Goal: Task Accomplishment & Management: Complete application form

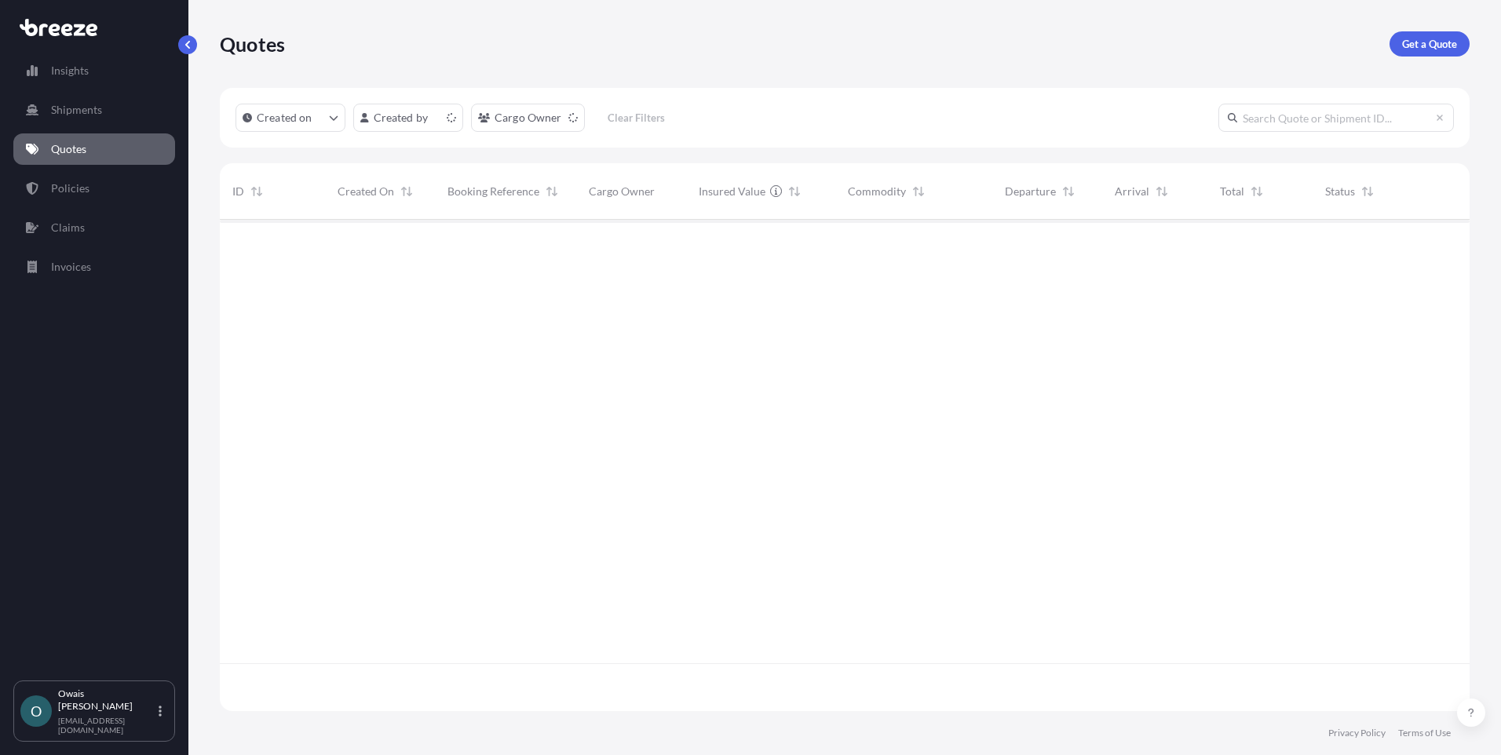
scroll to position [488, 1238]
click at [1419, 38] on p "Get a Quote" at bounding box center [1429, 44] width 55 height 16
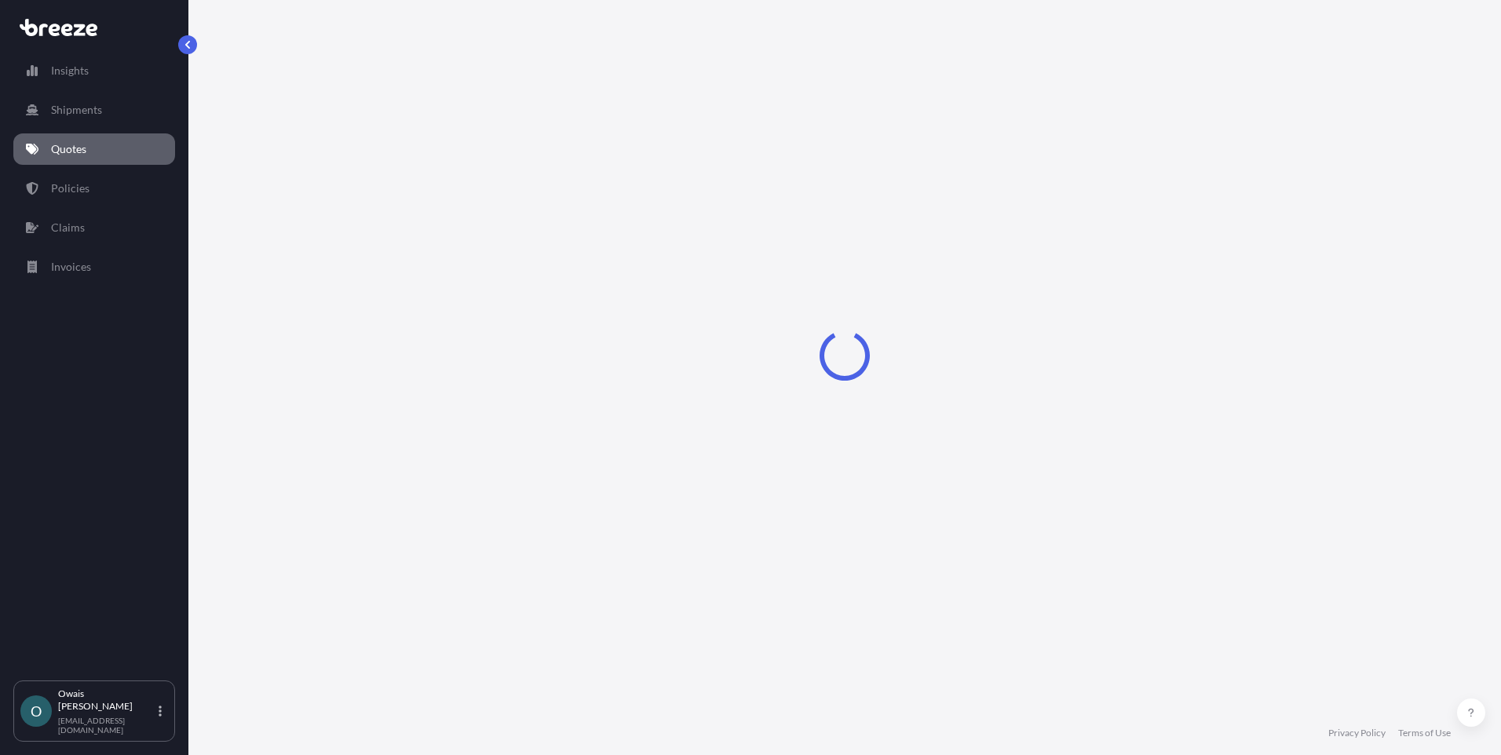
select select "Air"
select select "1"
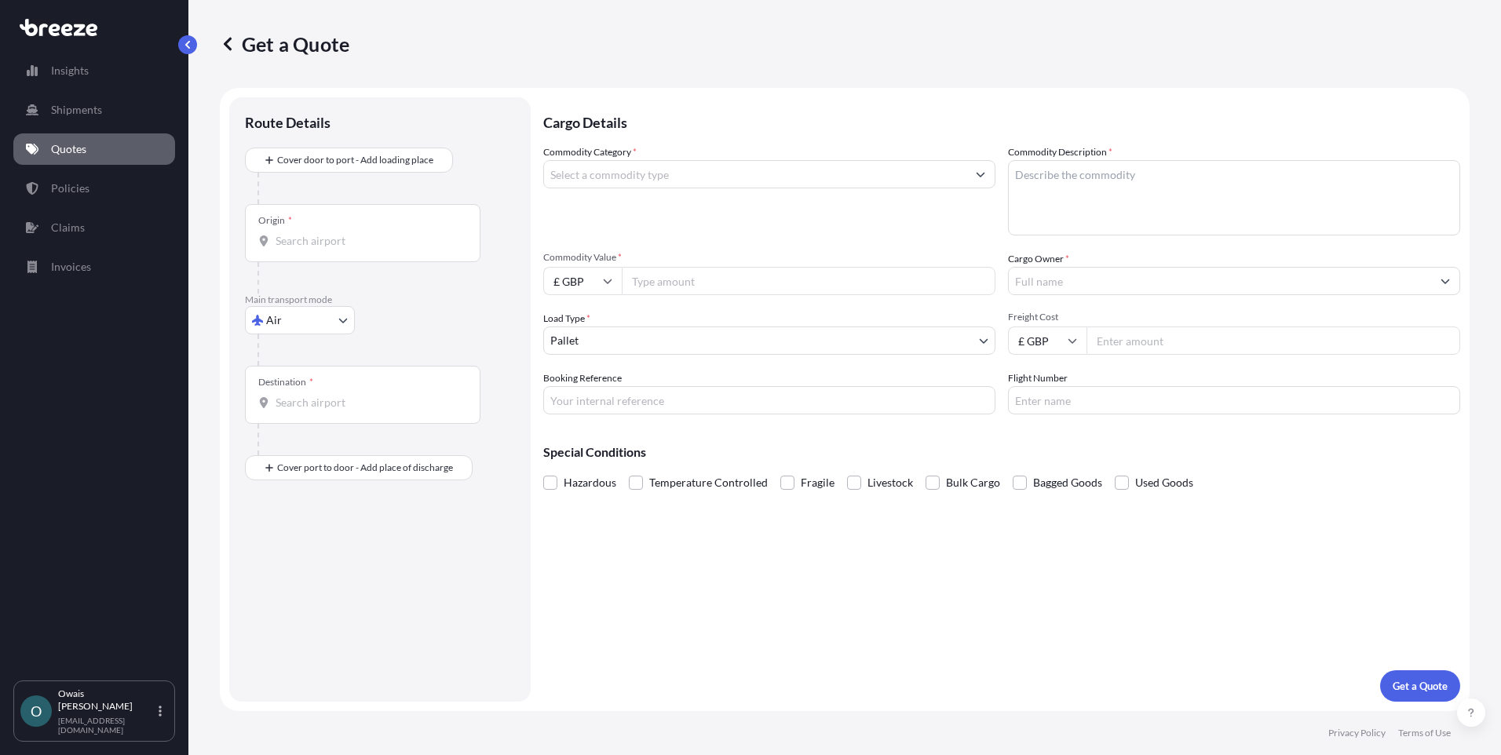
click at [634, 177] on input "Commodity Category *" at bounding box center [755, 174] width 422 height 28
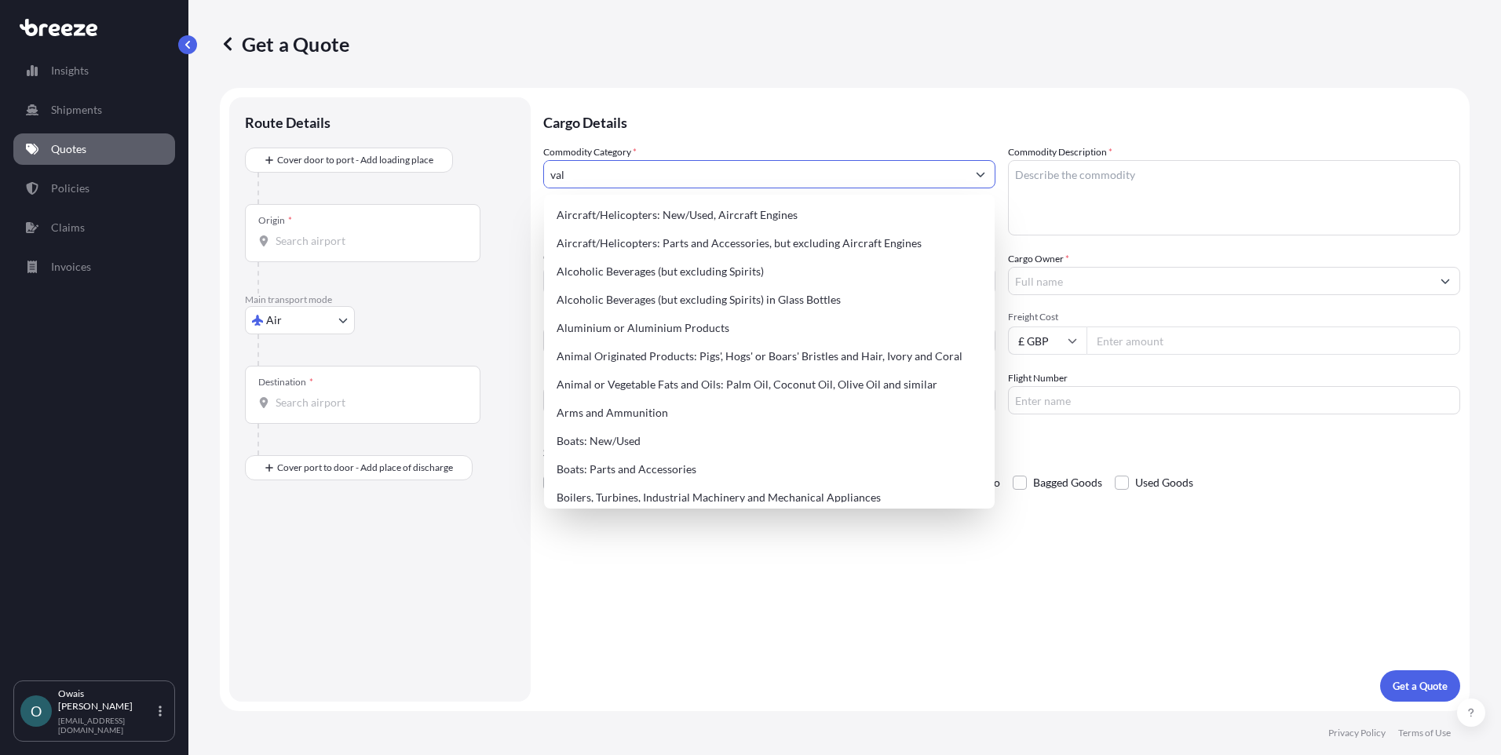
drag, startPoint x: 590, startPoint y: 176, endPoint x: 528, endPoint y: 181, distance: 63.0
click at [528, 181] on form "Route Details Cover door to port - Add loading place Place of loading Road Road…" at bounding box center [845, 399] width 1250 height 623
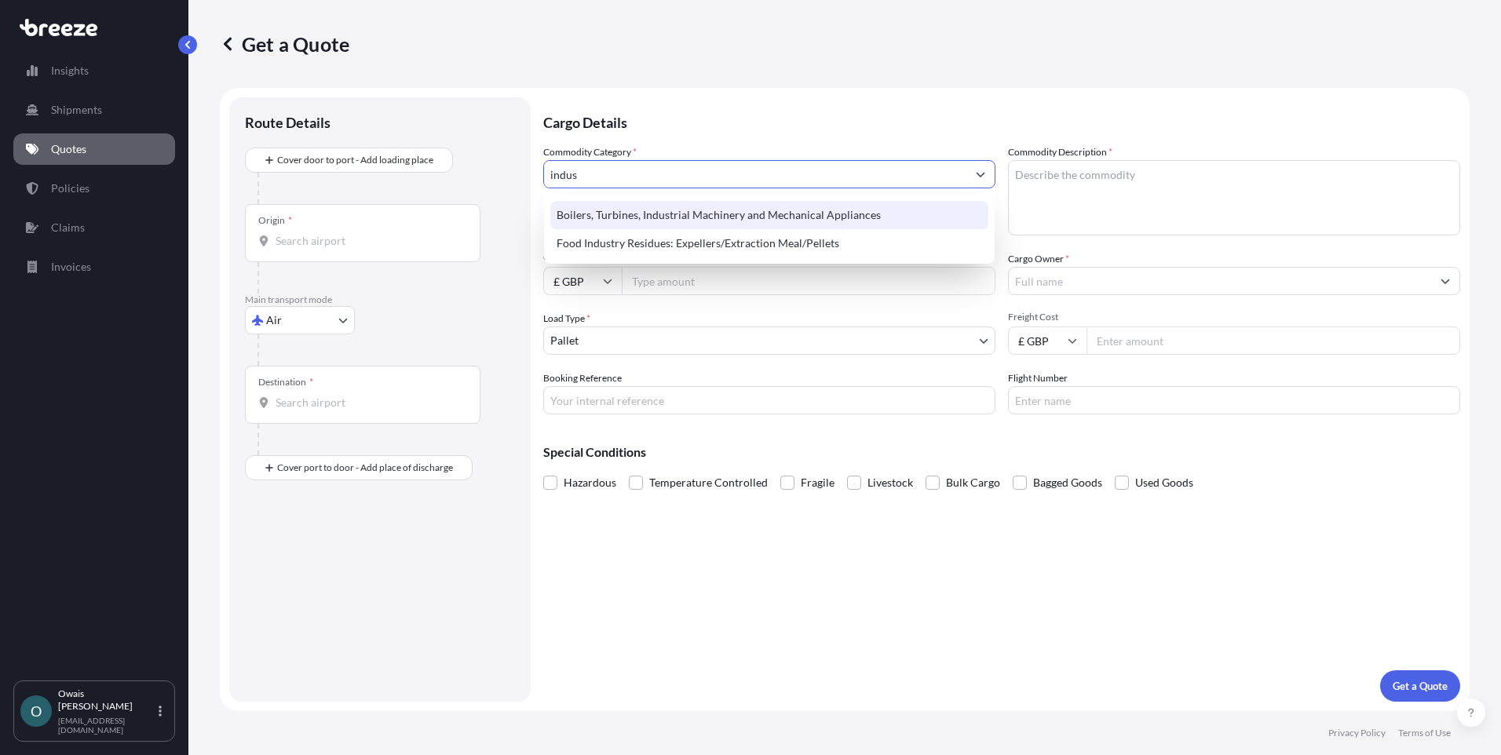
click at [633, 213] on div "Boilers, Turbines, Industrial Machinery and Mechanical Appliances" at bounding box center [769, 215] width 438 height 28
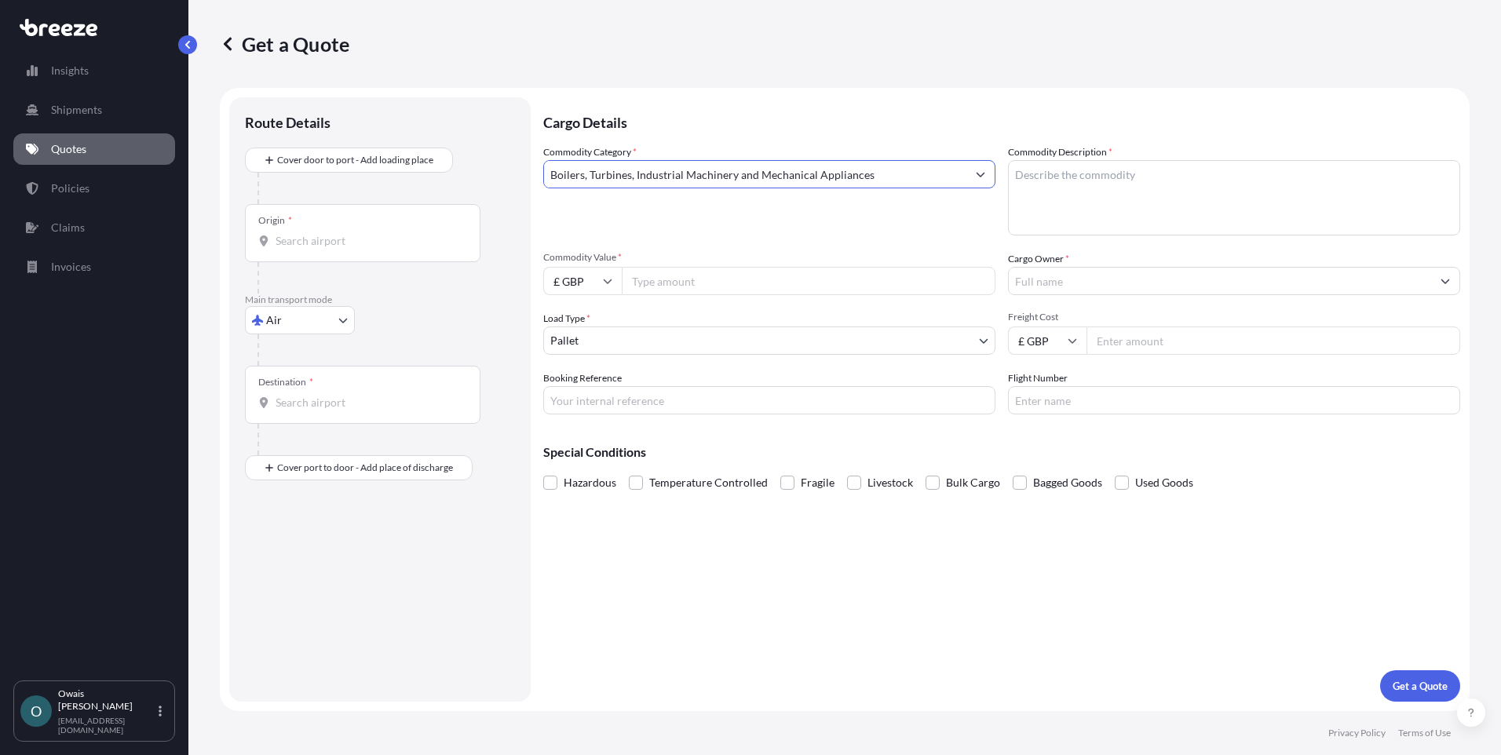
type input "Boilers, Turbines, Industrial Machinery and Mechanical Appliances"
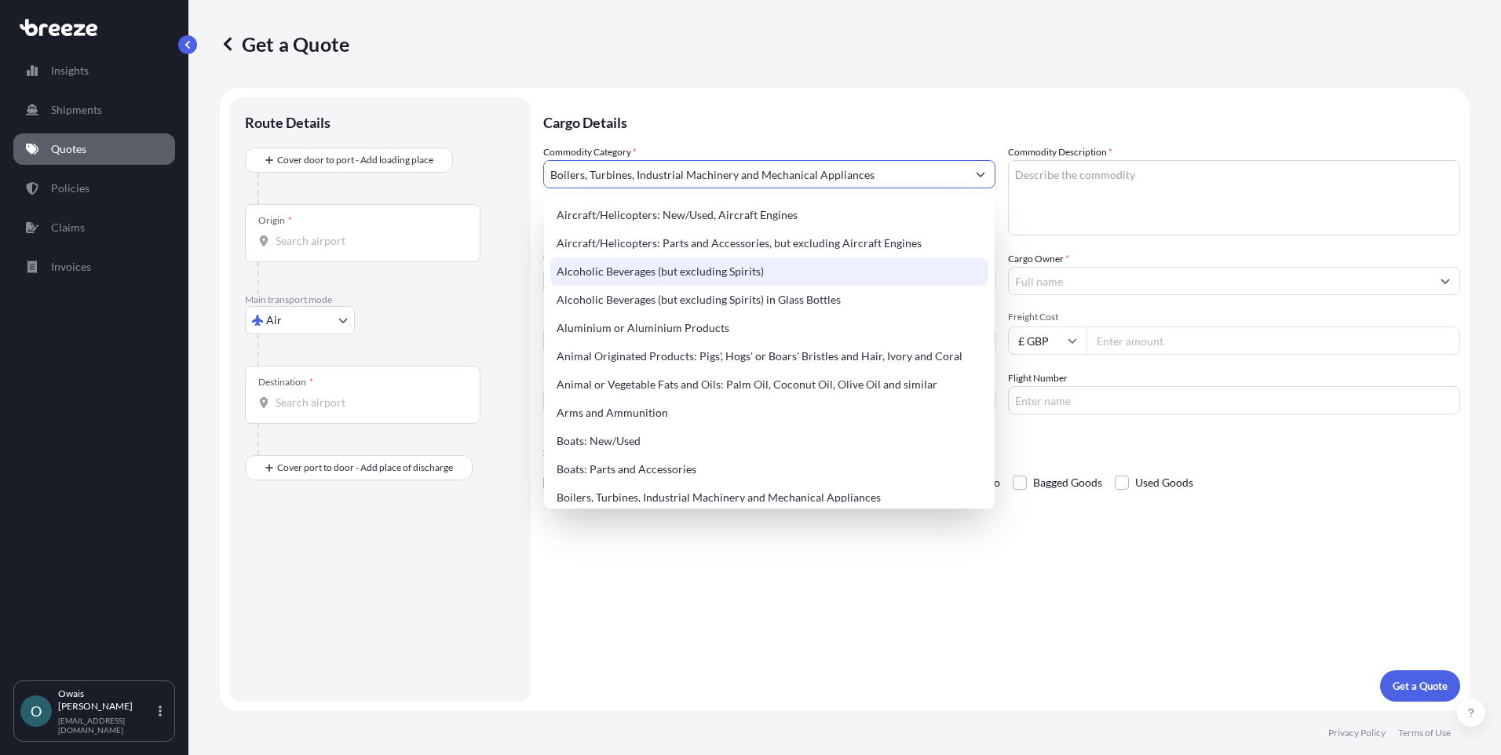
click at [1095, 188] on textarea "Commodity Description *" at bounding box center [1234, 197] width 452 height 75
paste textarea "H.S. CODE: 8481.40.0000"
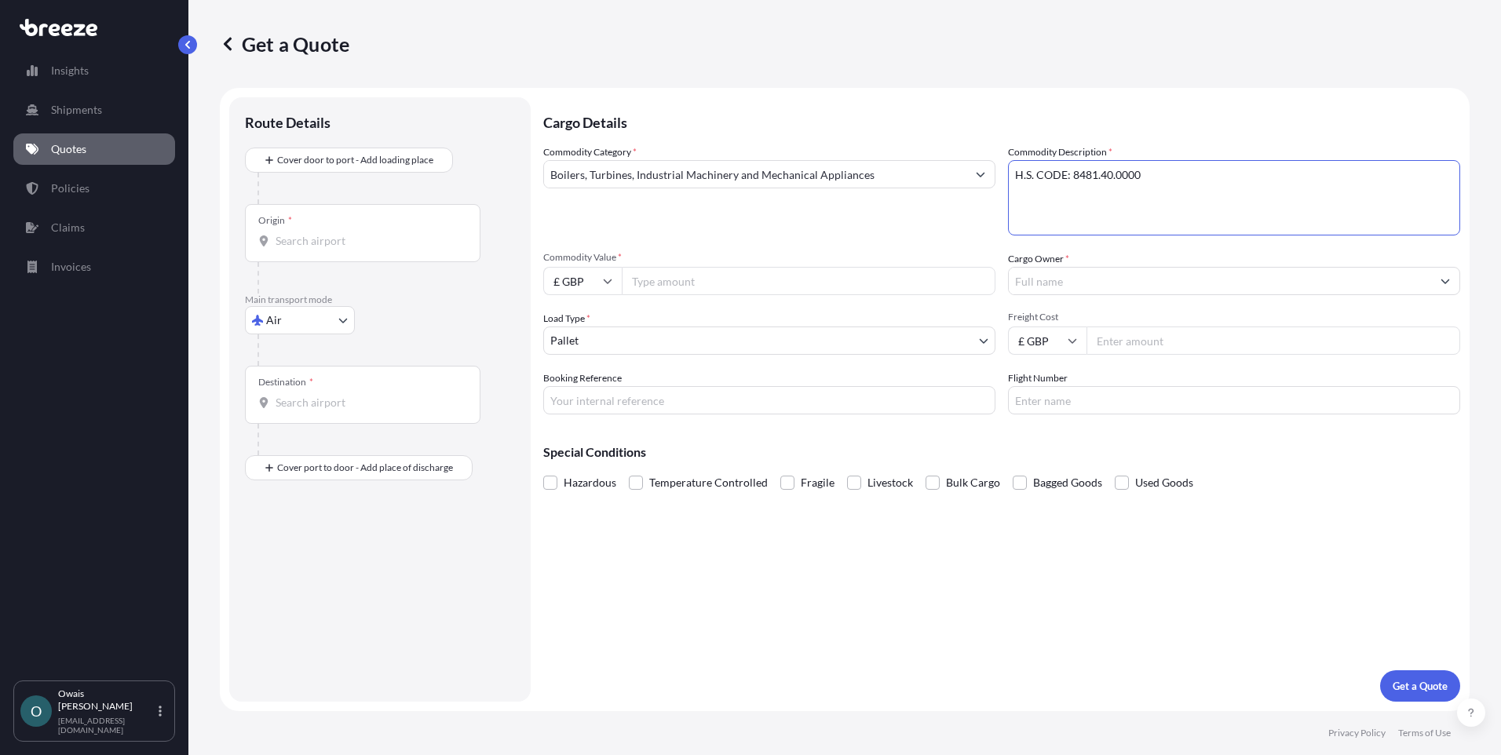
type textarea "H.S. CODE: 8481.40.0000"
click at [598, 285] on input "£ GBP" at bounding box center [582, 281] width 79 height 28
click at [580, 380] on div "$ USD" at bounding box center [583, 390] width 66 height 30
type input "$ USD"
click at [689, 290] on input "Commodity Value *" at bounding box center [809, 281] width 374 height 28
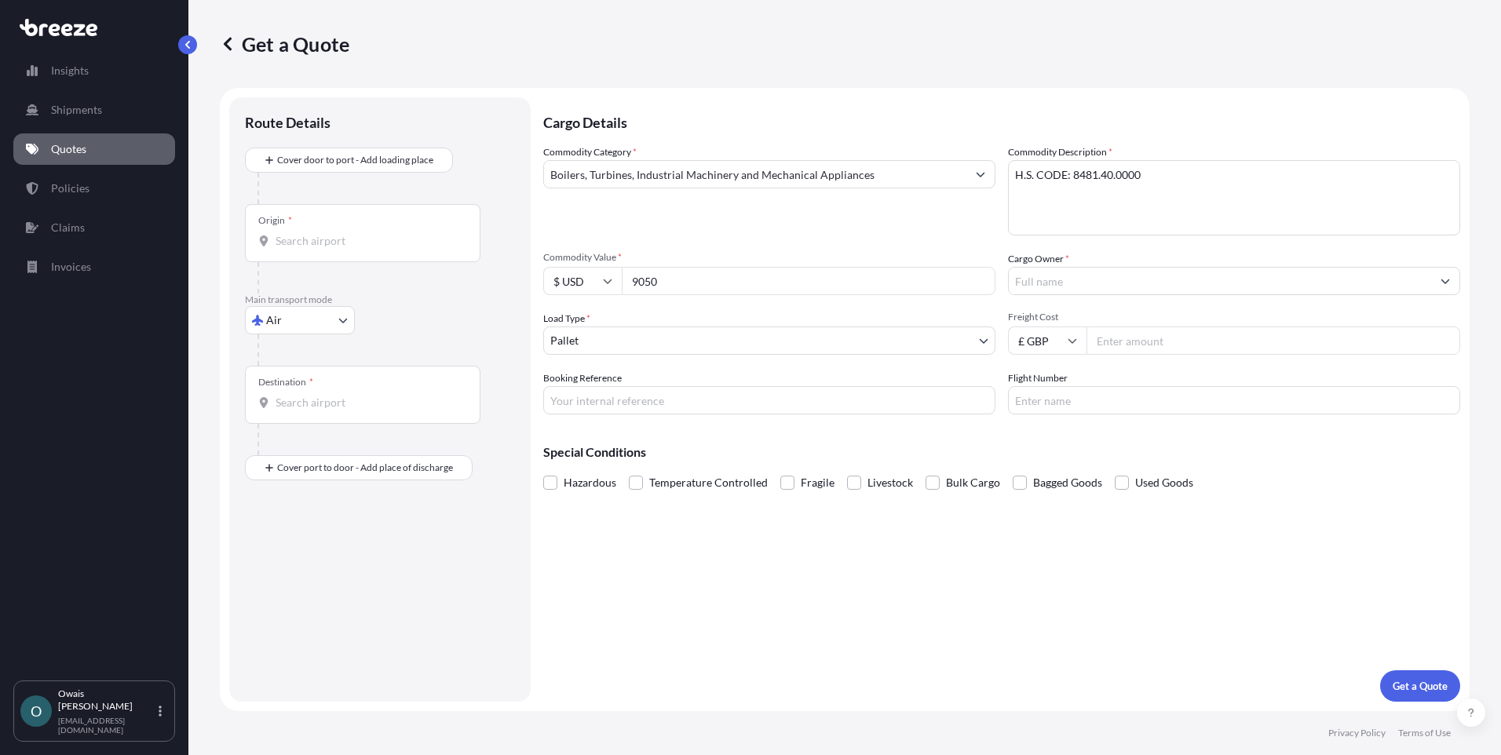
type input "9050"
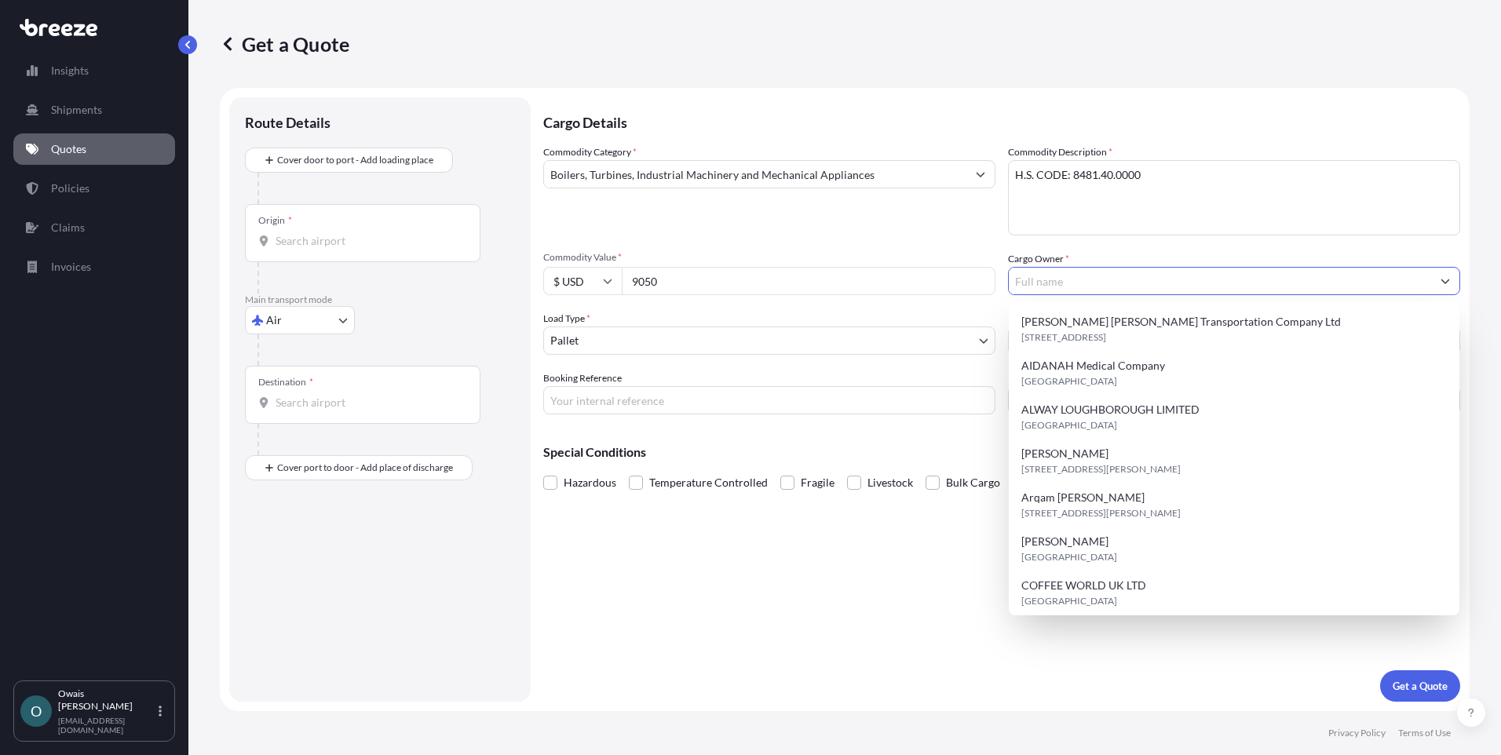
click at [1073, 287] on input "Cargo Owner *" at bounding box center [1220, 281] width 422 height 28
paste input "ENTELLUS TECHNICAL EQUIPMENTS F.Z.C"
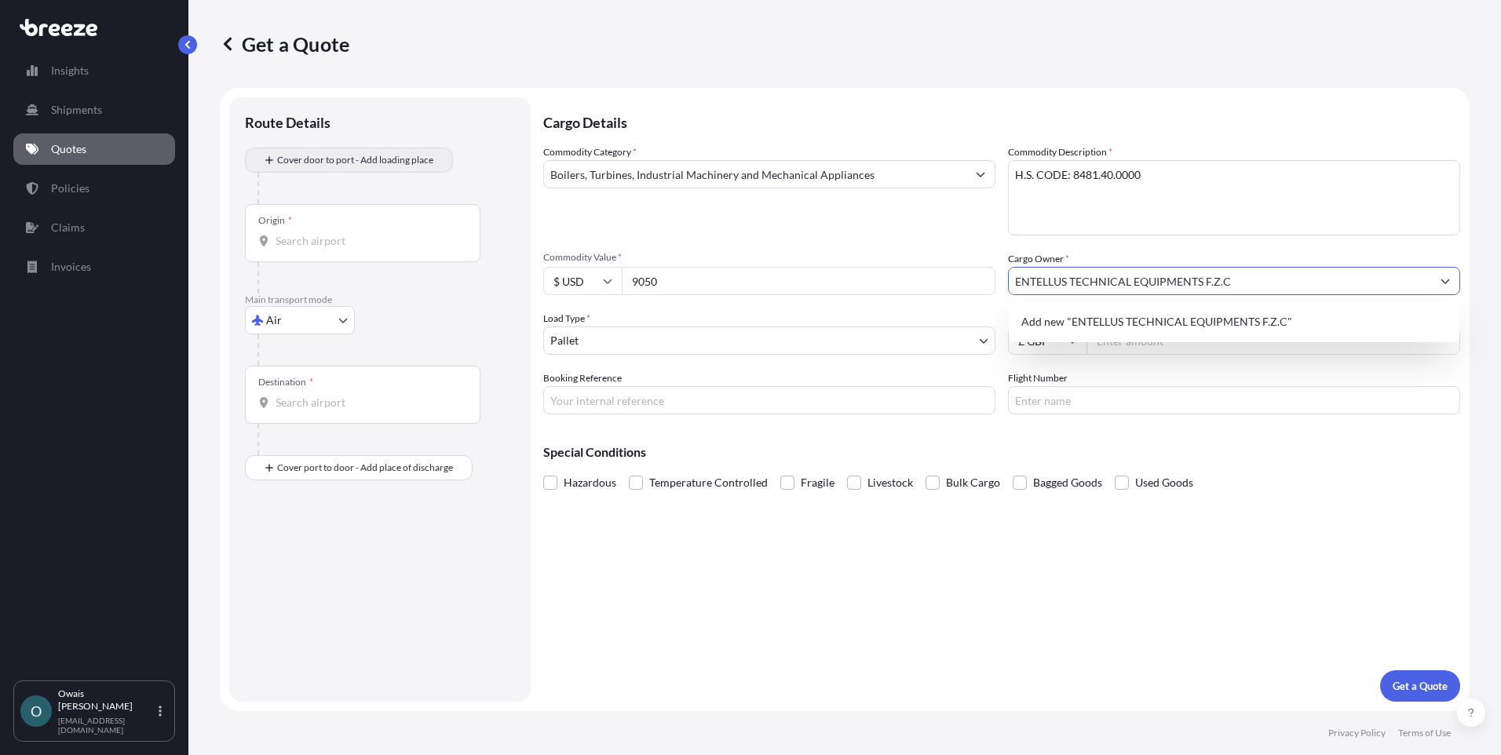
type input "ENTELLUS TECHNICAL EQUIPMENTS F.Z.C"
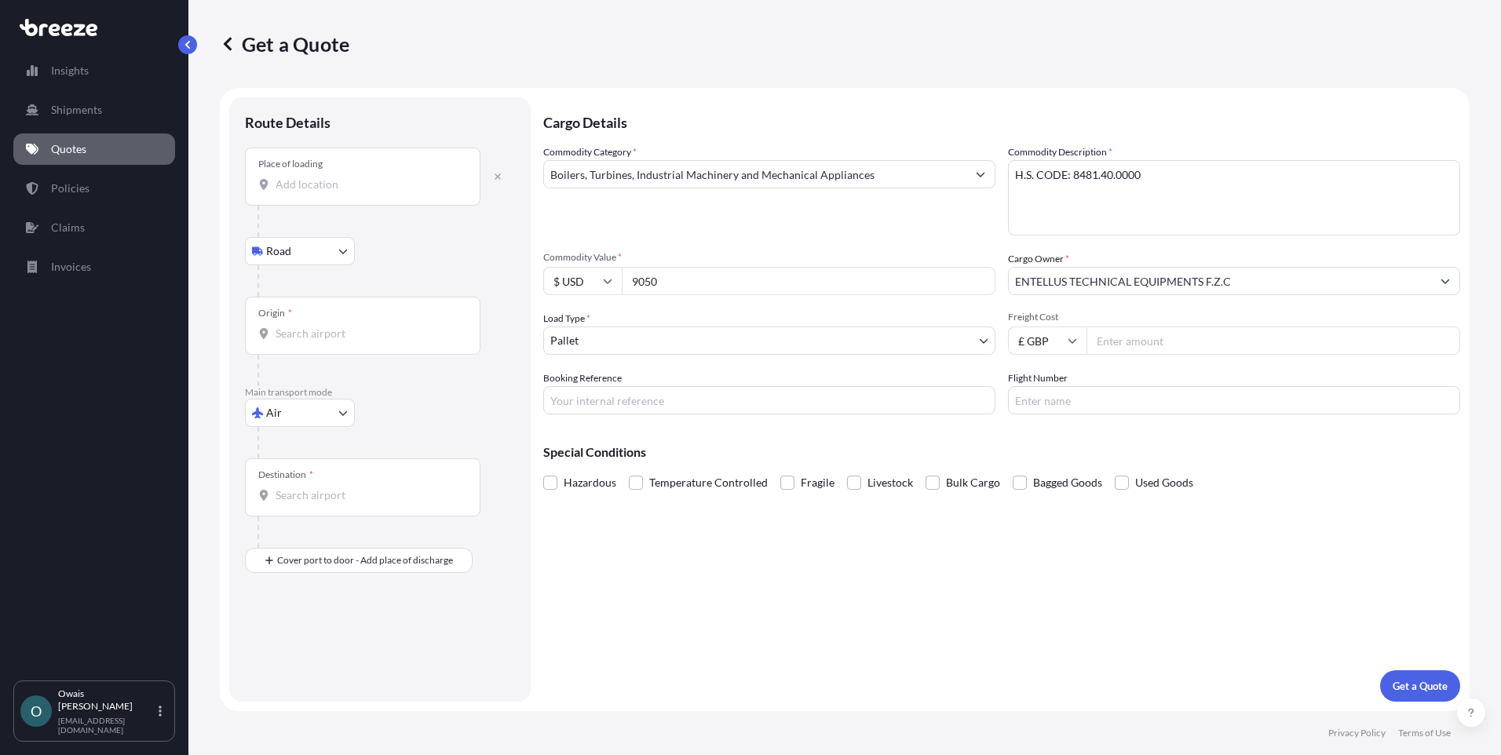
click at [326, 191] on input "Place of loading" at bounding box center [368, 185] width 185 height 16
paste input "Corby"
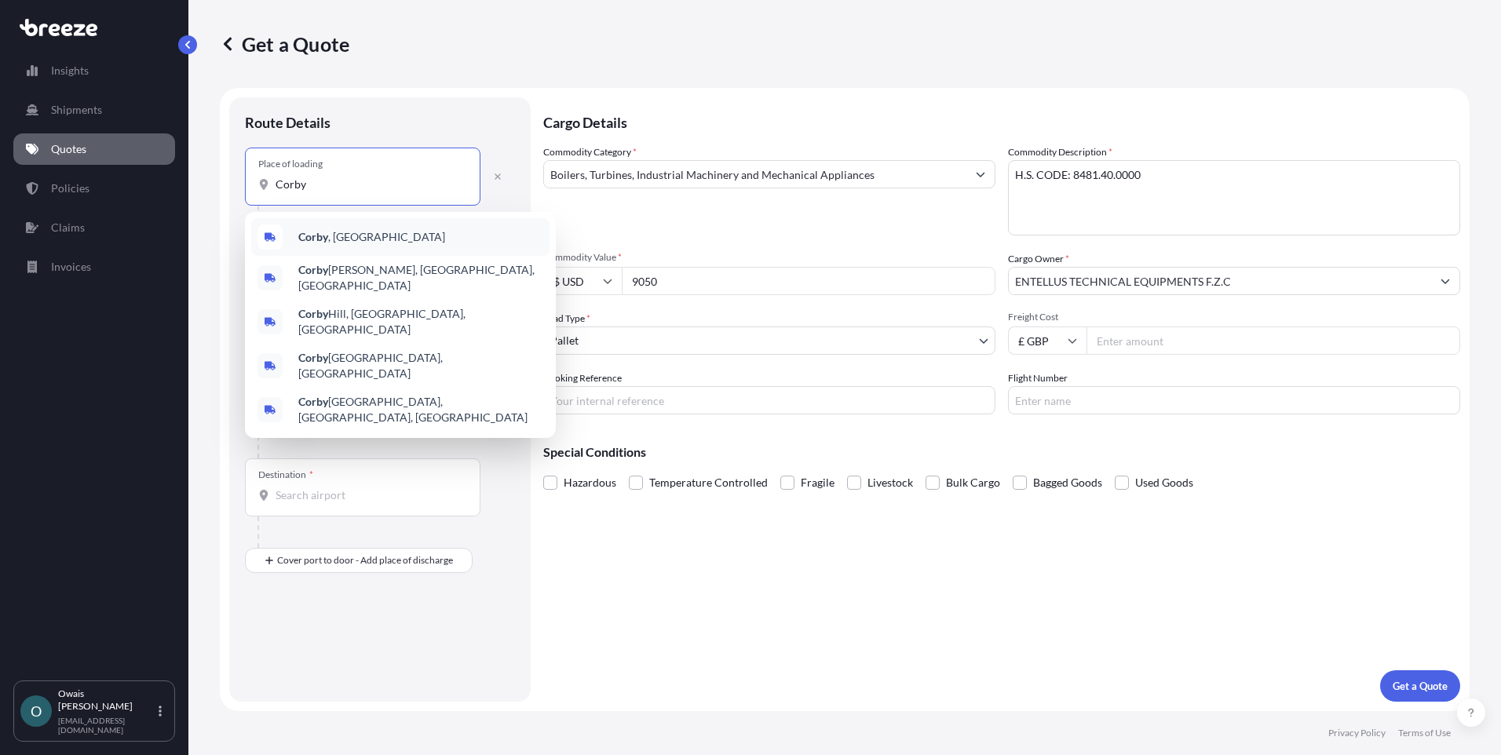
click at [371, 247] on div "Corby , [GEOGRAPHIC_DATA]" at bounding box center [400, 237] width 298 height 38
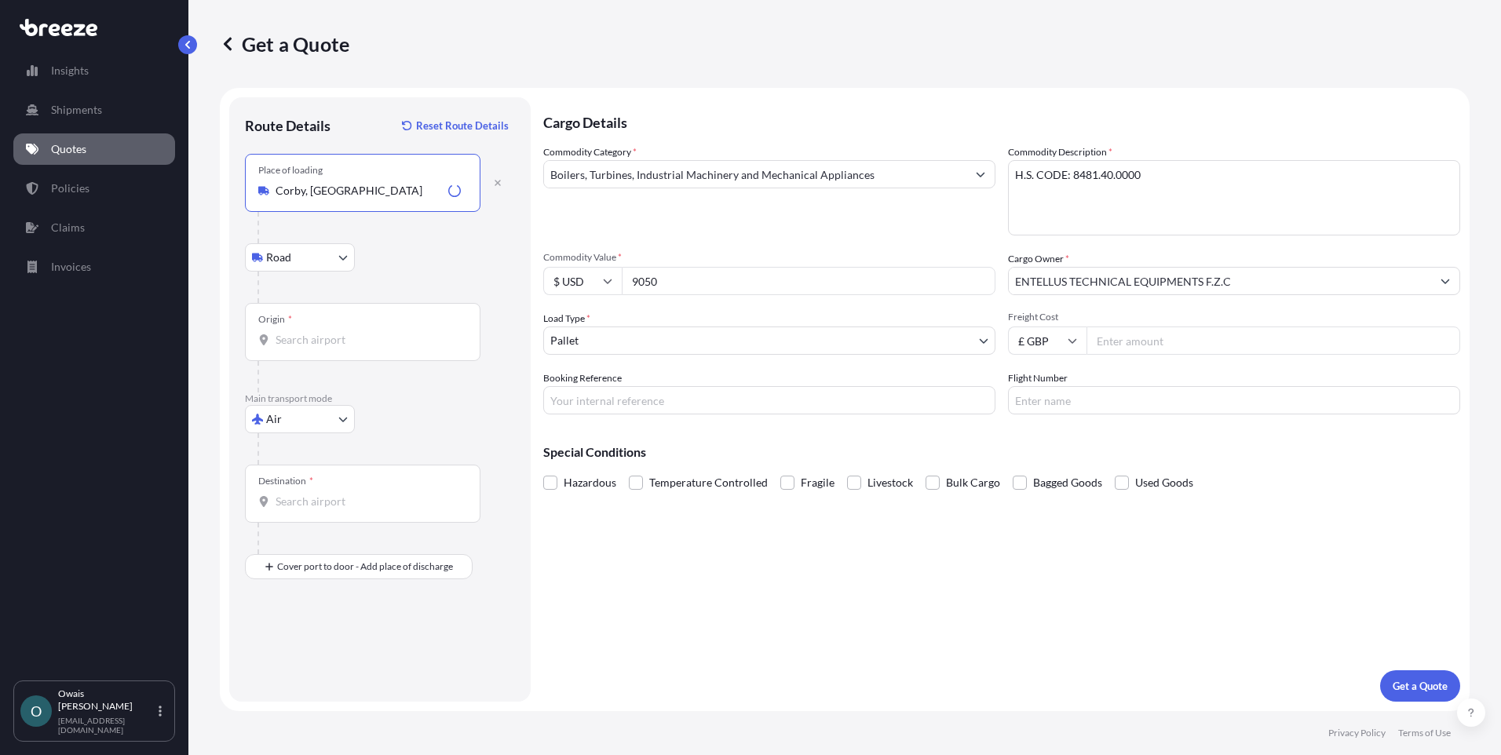
type input "Corby, [GEOGRAPHIC_DATA]"
click at [355, 334] on input "Origin *" at bounding box center [368, 340] width 185 height 16
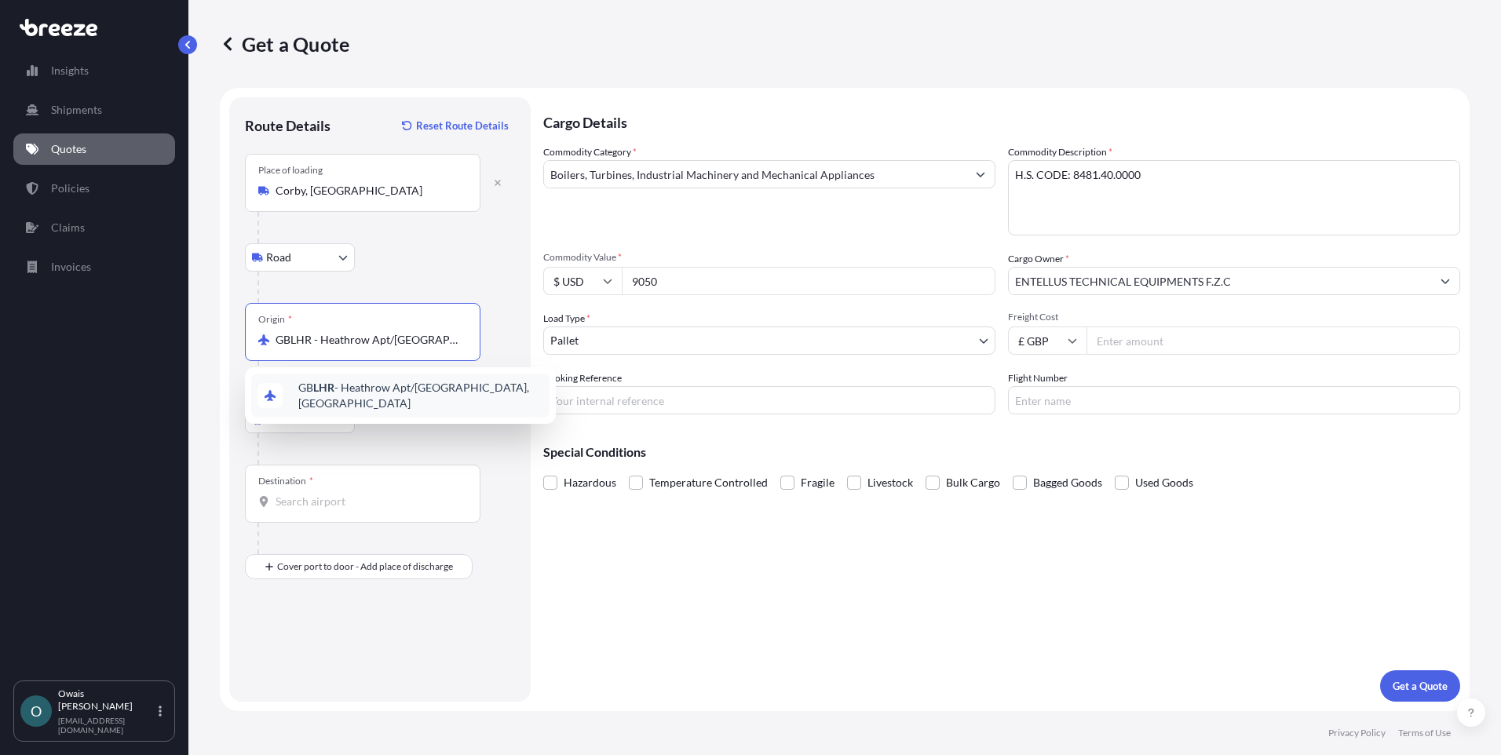
type input "GBLHR - Heathrow Apt/[GEOGRAPHIC_DATA], [GEOGRAPHIC_DATA]"
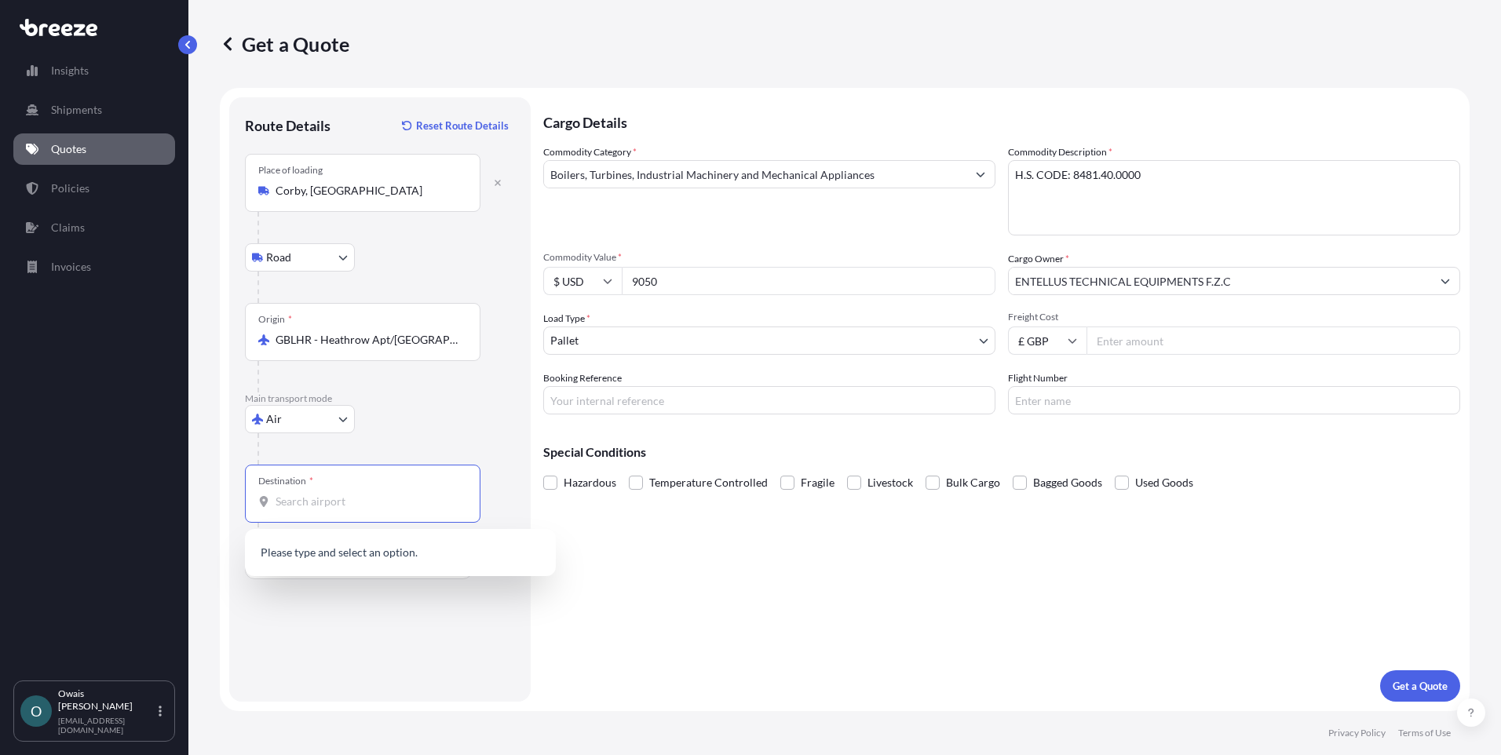
click at [323, 502] on input "Destination *" at bounding box center [368, 502] width 185 height 16
click at [367, 557] on span "AE DWC - [GEOGRAPHIC_DATA] World Central Apt, [GEOGRAPHIC_DATA]" at bounding box center [420, 557] width 245 height 31
type input "AEDWC - [GEOGRAPHIC_DATA] World Central Apt, [GEOGRAPHIC_DATA]"
click at [655, 405] on input "Booking Reference" at bounding box center [769, 400] width 452 height 28
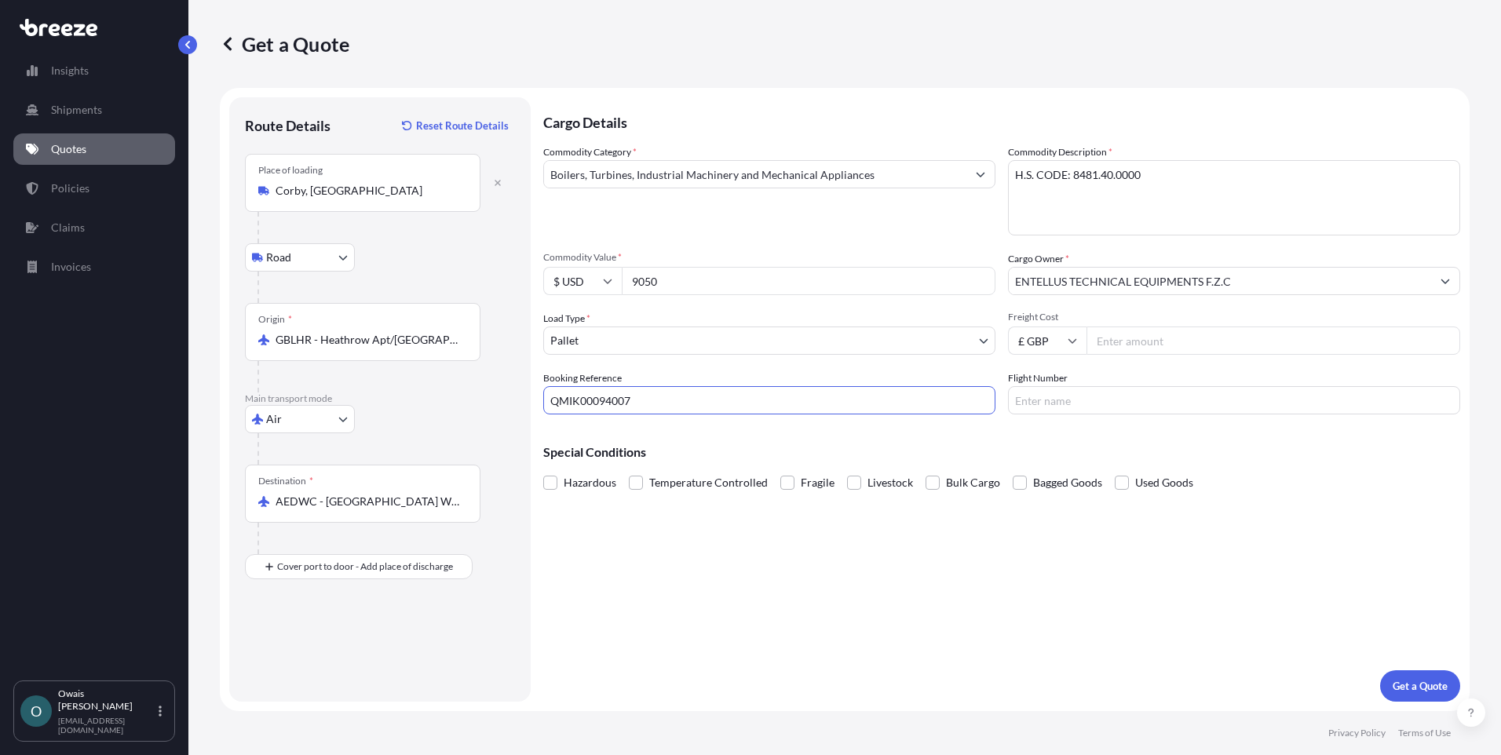
type input "QMIK00094007"
click at [1136, 343] on input "Freight Cost" at bounding box center [1274, 341] width 374 height 28
type input "490"
click at [854, 571] on div "Cargo Details Commodity Category * Boilers, Turbines, Industrial Machinery and …" at bounding box center [1001, 399] width 917 height 605
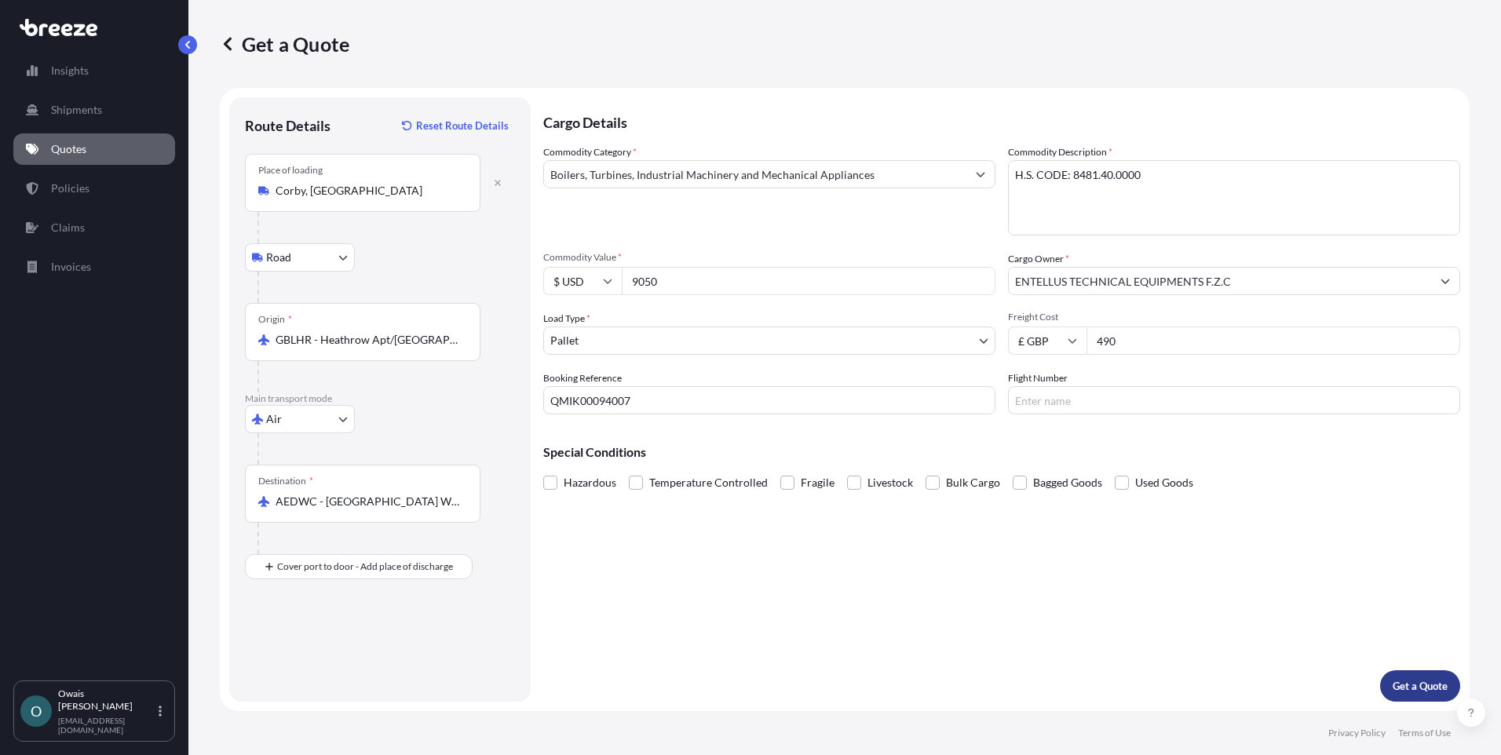
click at [1401, 682] on p "Get a Quote" at bounding box center [1420, 686] width 55 height 16
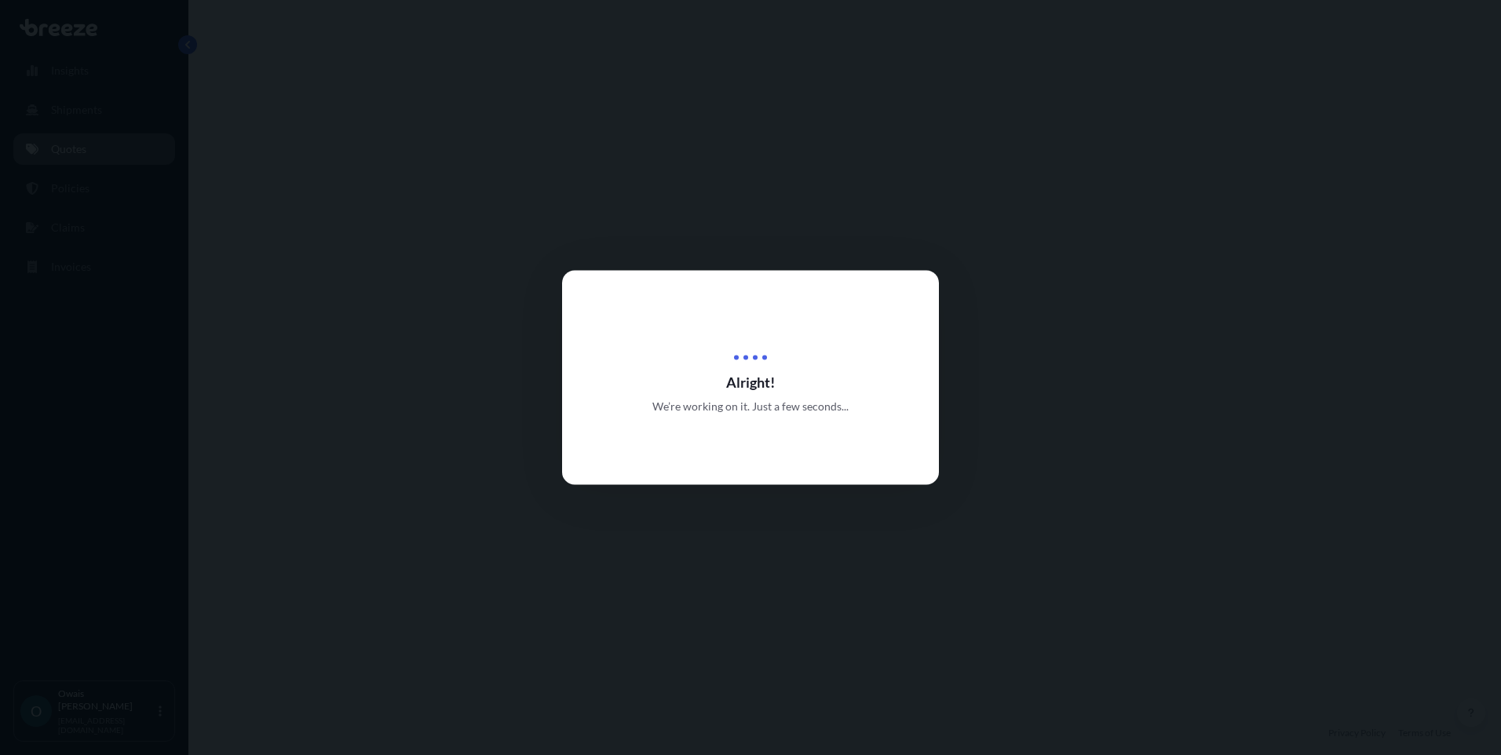
select select "Road"
select select "Air"
select select "1"
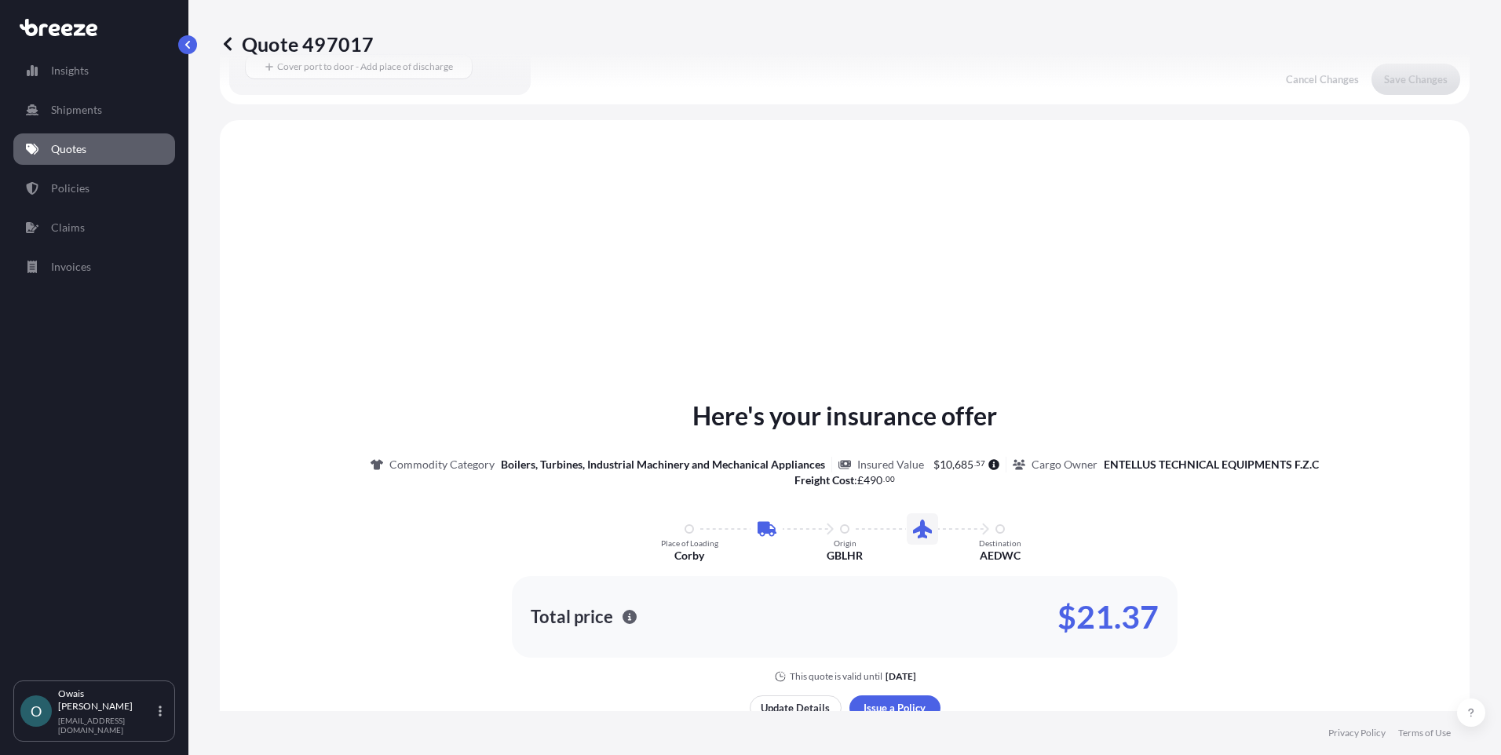
scroll to position [535, 0]
